Goal: Information Seeking & Learning: Understand process/instructions

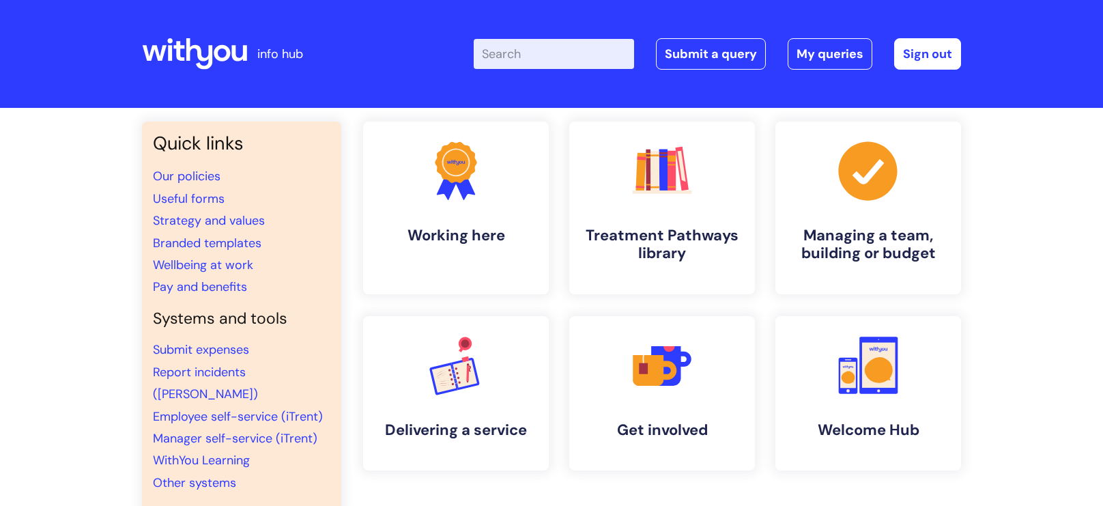
click at [509, 45] on input "Enter your search term here..." at bounding box center [554, 54] width 160 height 30
type input "my journey plan"
click button "Search" at bounding box center [0, 0] width 0 height 0
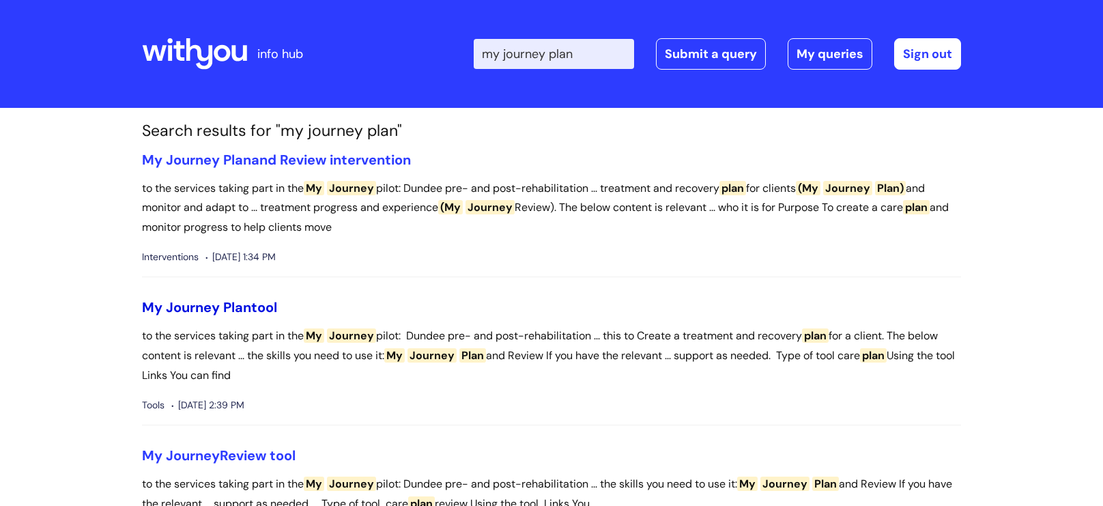
click at [210, 309] on span "Journey" at bounding box center [193, 307] width 54 height 18
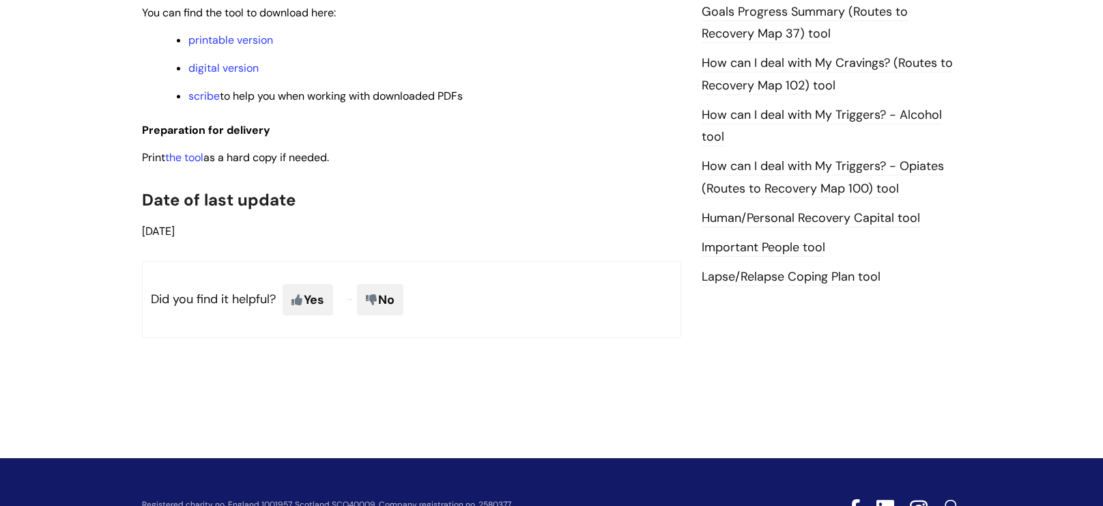
scroll to position [1003, 0]
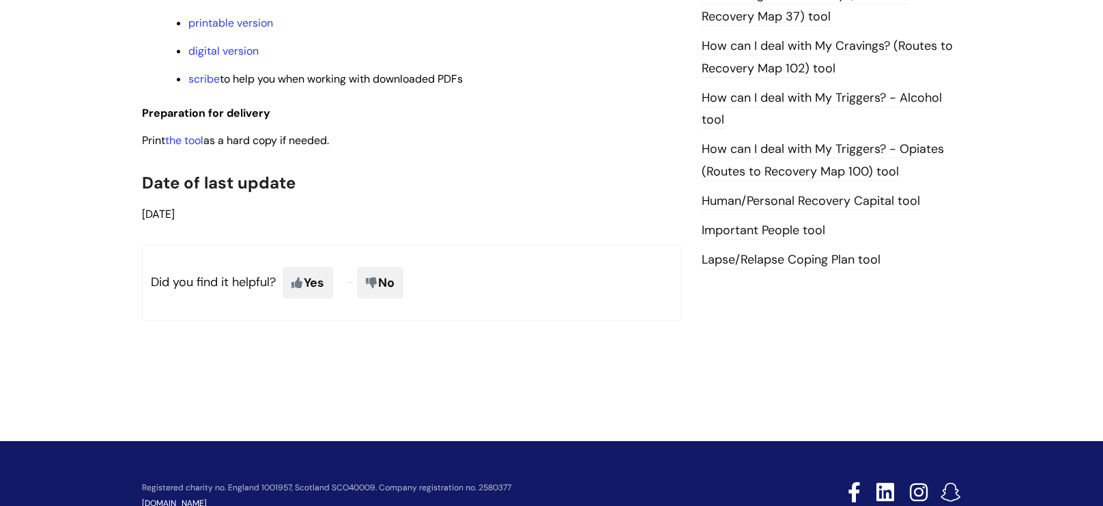
click at [587, 68] on ul "printable version digital version scribe to help you when working with download…" at bounding box center [419, 50] width 526 height 73
click at [242, 48] on link "digital version" at bounding box center [223, 51] width 70 height 14
